Goal: Transaction & Acquisition: Obtain resource

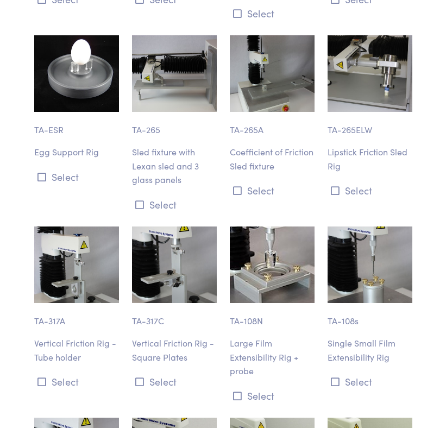
scroll to position [8773, 0]
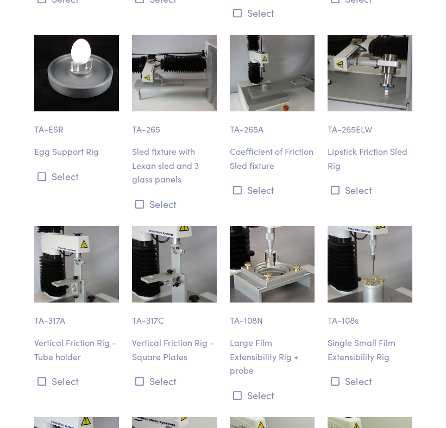
click at [257, 226] on img at bounding box center [272, 264] width 85 height 76
click at [237, 390] on icon at bounding box center [237, 395] width 9 height 10
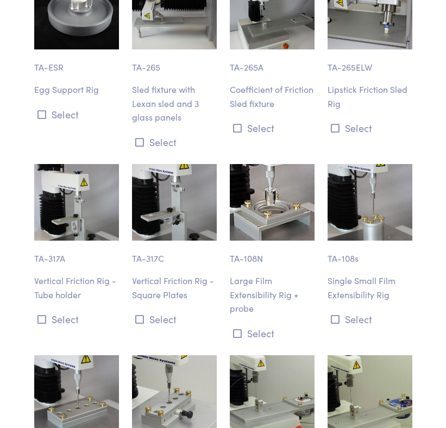
scroll to position [8830, 0]
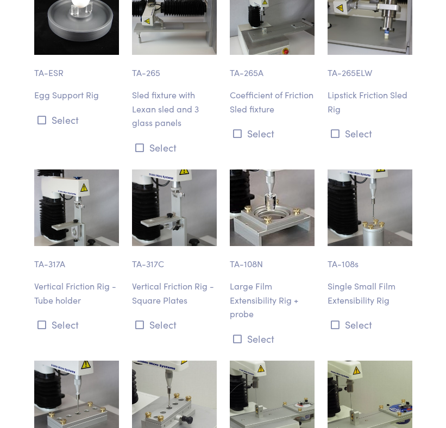
click at [262, 279] on p "Large Film Extensibility Rig + probe" at bounding box center [272, 300] width 85 height 42
click at [255, 246] on p "TA-108N" at bounding box center [272, 258] width 85 height 25
click at [238, 334] on icon at bounding box center [237, 339] width 9 height 10
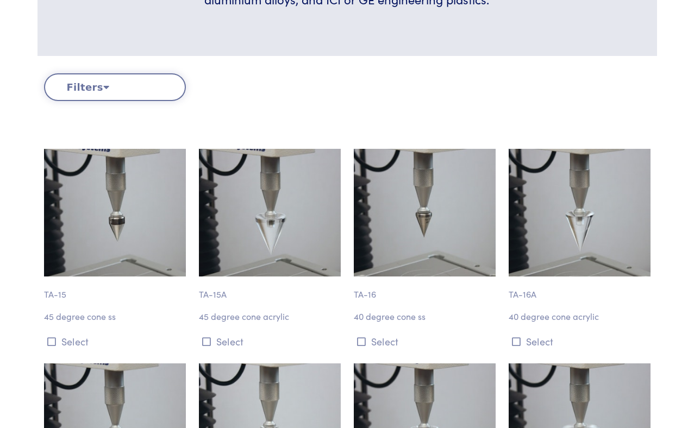
scroll to position [355, 0]
click at [376, 317] on p "40 degree cone ss" at bounding box center [425, 316] width 142 height 14
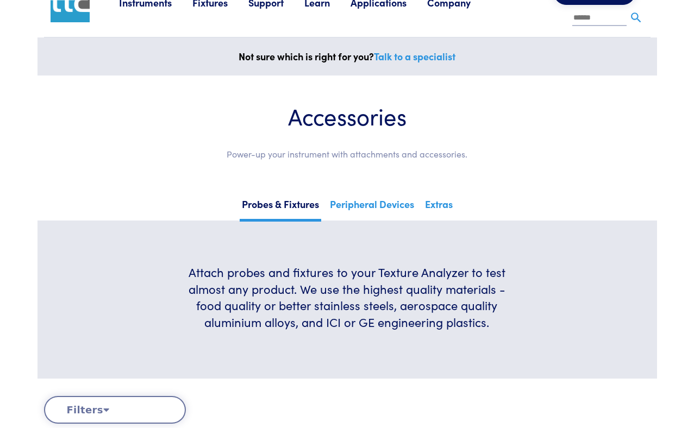
scroll to position [0, 0]
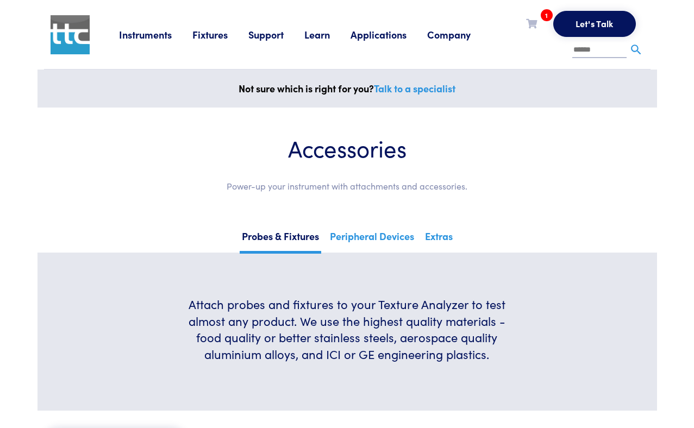
click at [445, 27] on icon at bounding box center [531, 23] width 11 height 10
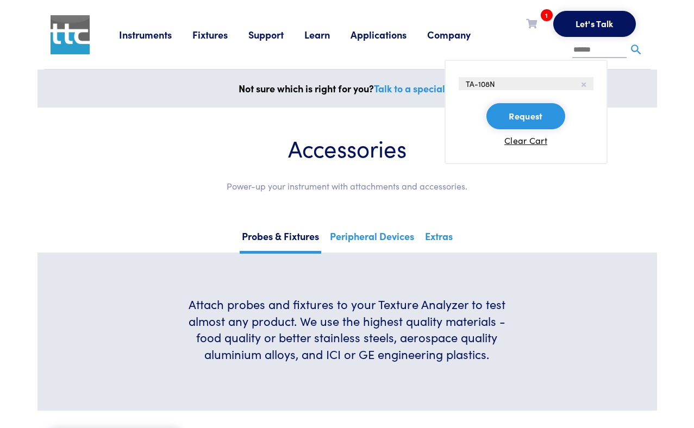
click at [445, 122] on button "Request" at bounding box center [525, 116] width 78 height 26
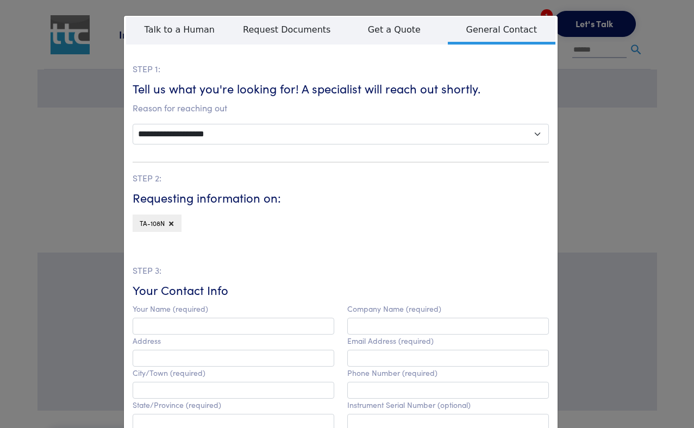
click at [445, 247] on div "**********" at bounding box center [347, 214] width 694 height 428
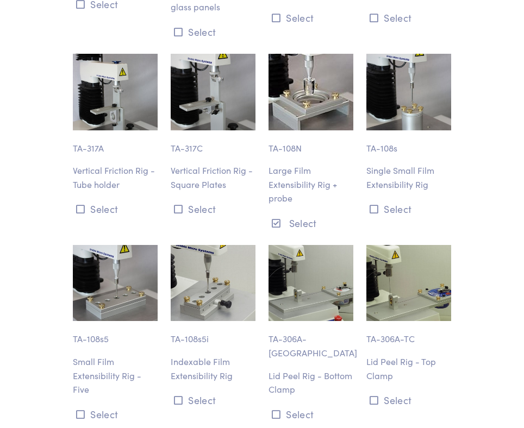
scroll to position [8855, 0]
